Goal: Transaction & Acquisition: Book appointment/travel/reservation

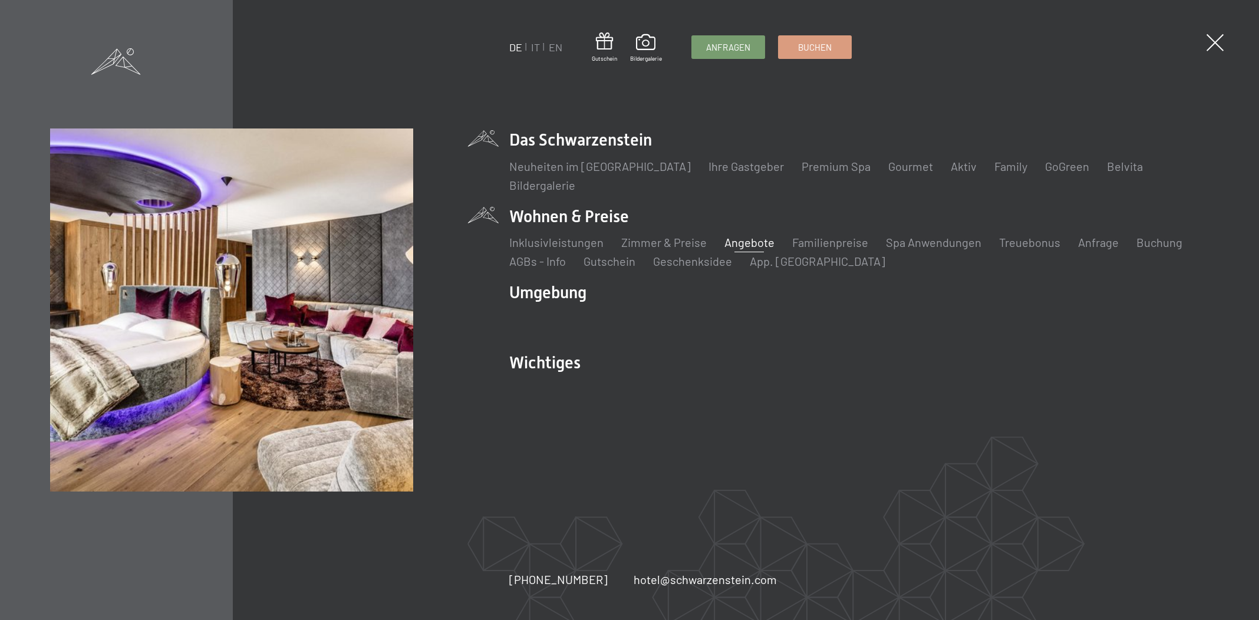
click at [748, 244] on link "Angebote" at bounding box center [750, 242] width 50 height 14
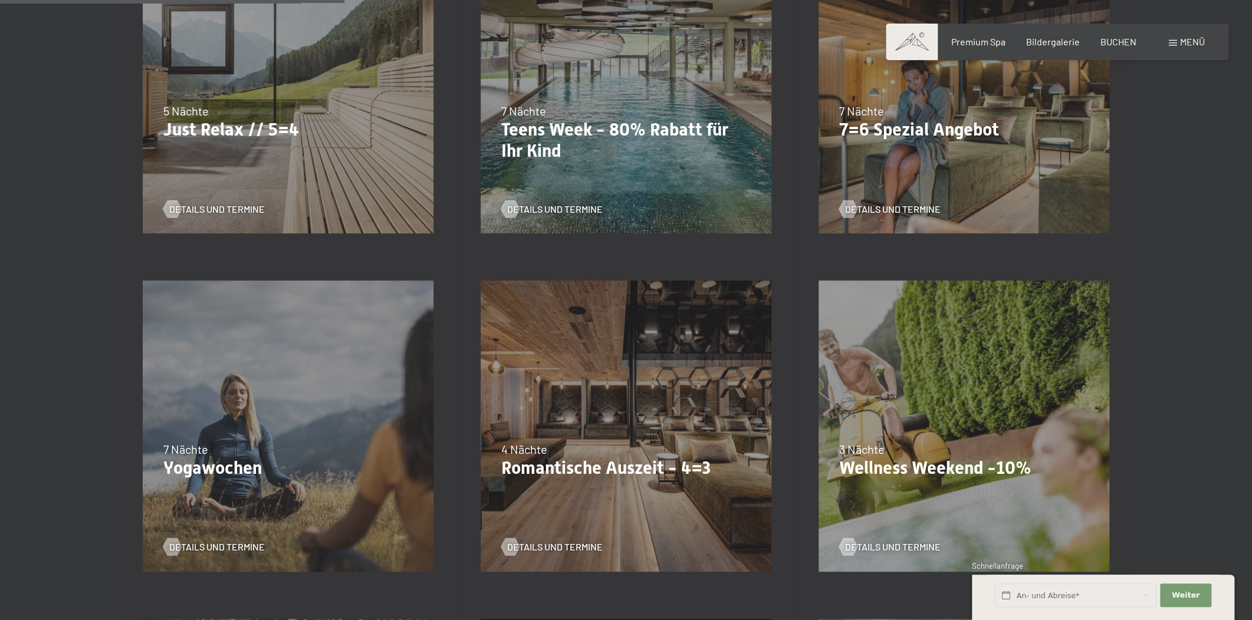
scroll to position [893, 0]
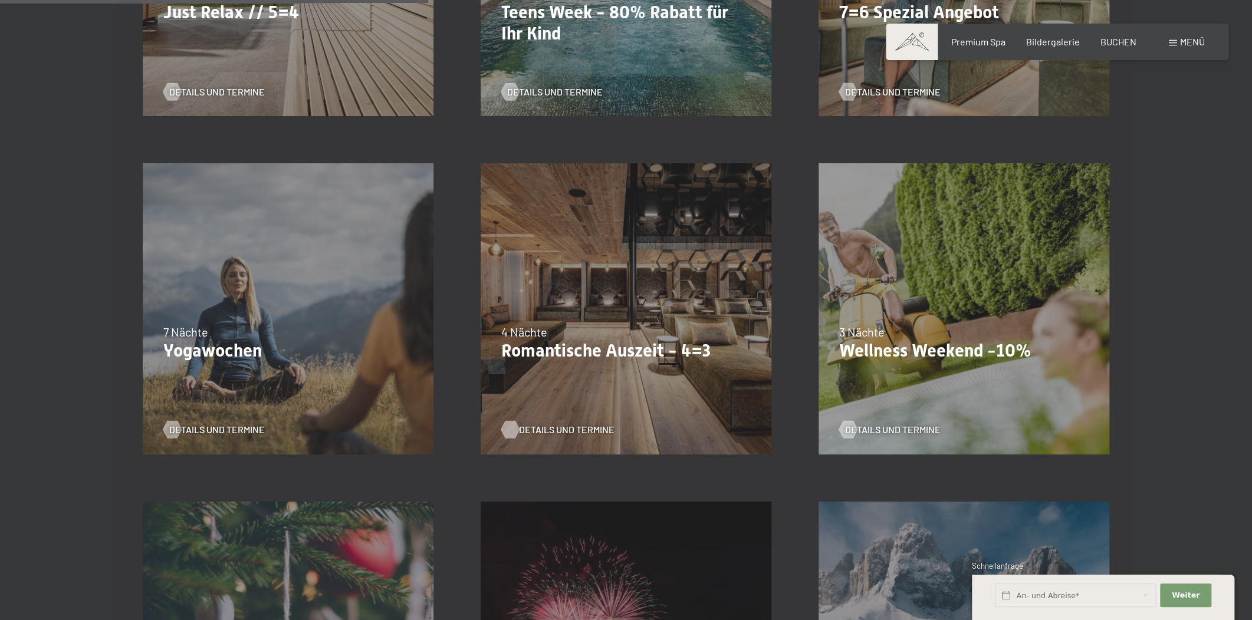
click at [522, 427] on span "Details und Termine" at bounding box center [567, 429] width 96 height 13
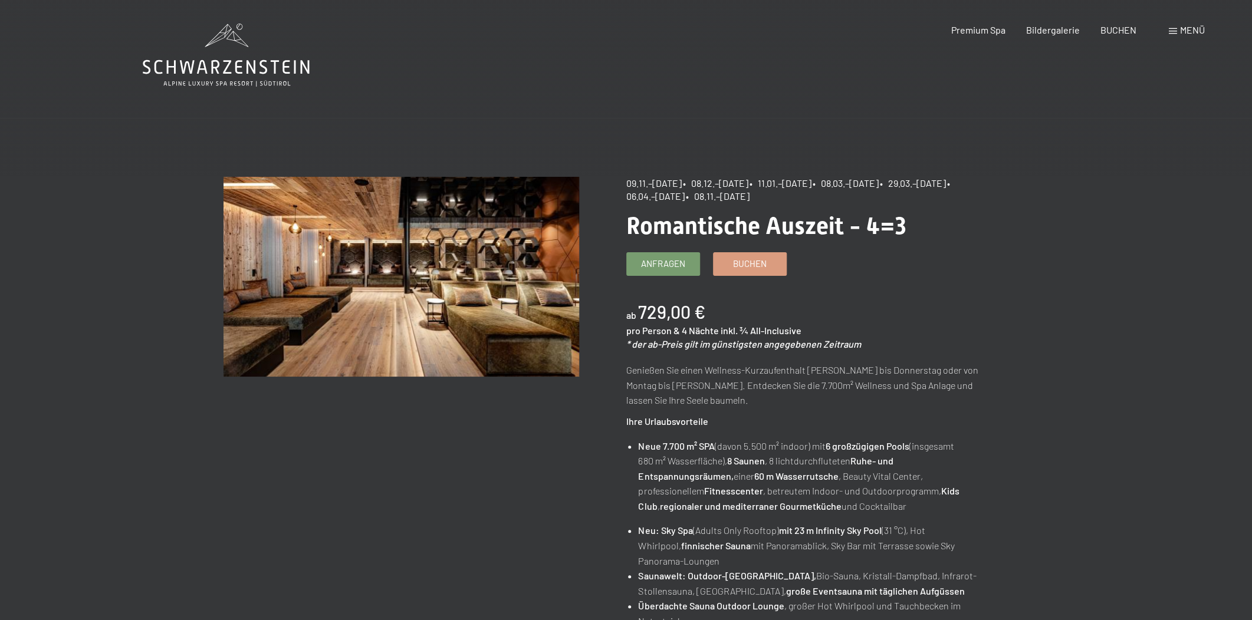
click at [711, 184] on span "• 08.12.–19.12.2025" at bounding box center [715, 182] width 65 height 11
drag, startPoint x: 626, startPoint y: 184, endPoint x: 782, endPoint y: 188, distance: 155.7
click at [782, 188] on div "09.11.–05.12.2025 • 08.12.–19.12.2025 • 11.01.–23.01.2026 • 08.03.–27.03.2026 •…" at bounding box center [803, 190] width 355 height 27
copy div "09.11.–05.12.2025 • 08.12.–19.12.2025"
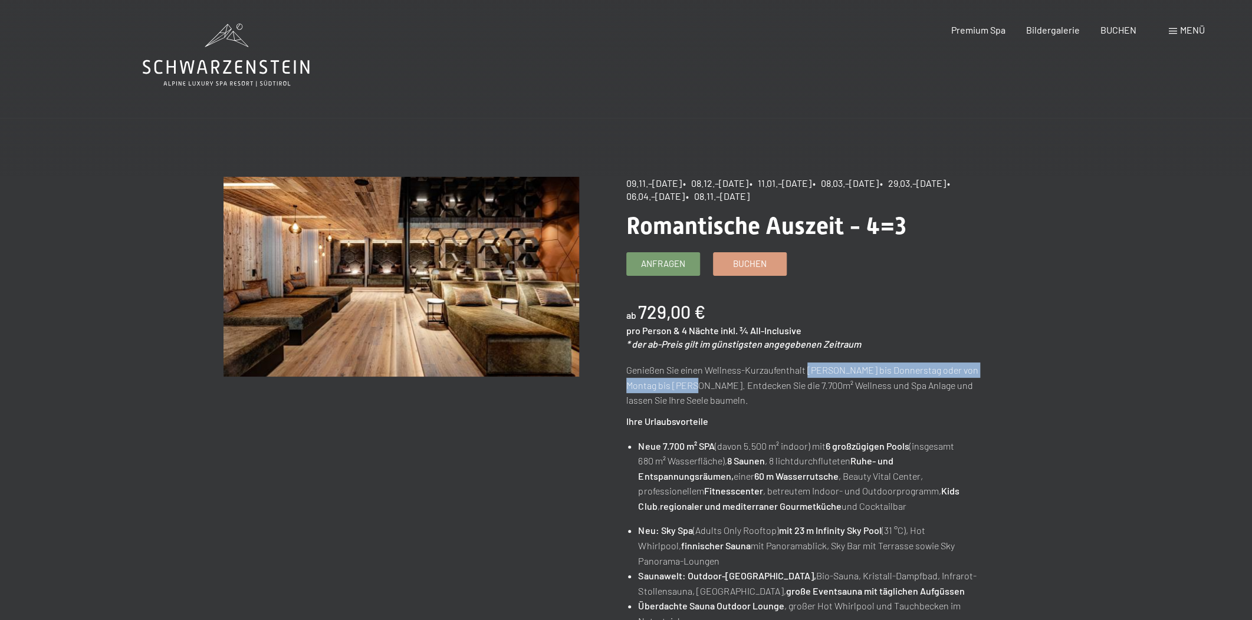
drag, startPoint x: 806, startPoint y: 371, endPoint x: 700, endPoint y: 384, distance: 106.3
click at [700, 384] on p "Genießen Sie einen Wellness-Kurzaufenthalt von Sonntag bis Donnerstag oder von …" at bounding box center [803, 385] width 355 height 45
copy p "von Sonntag bis Donnerstag oder von Montag bis Freitag"
